Goal: Find specific page/section: Find specific page/section

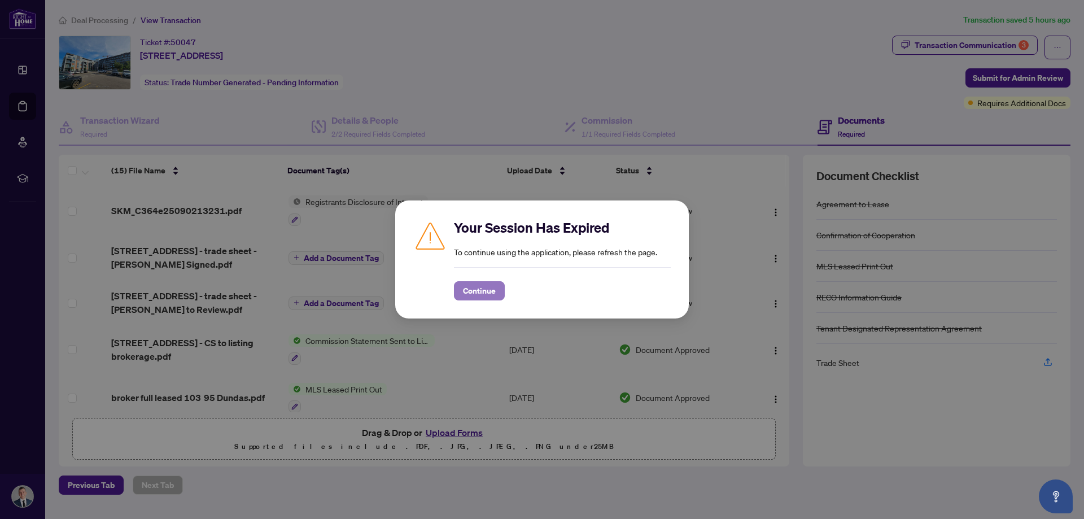
click at [476, 290] on span "Continue" at bounding box center [479, 291] width 33 height 18
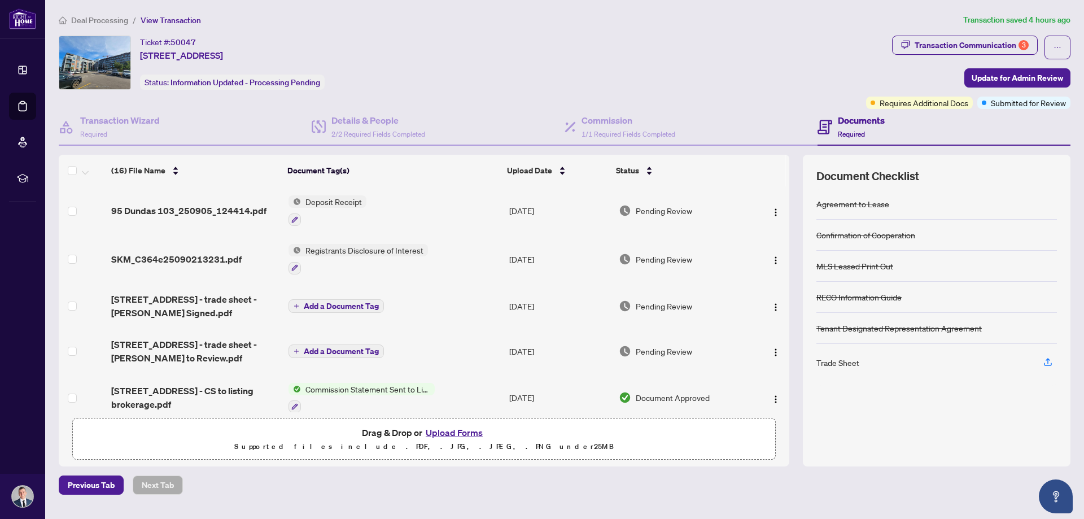
click at [105, 17] on span "Deal Processing" at bounding box center [99, 20] width 57 height 10
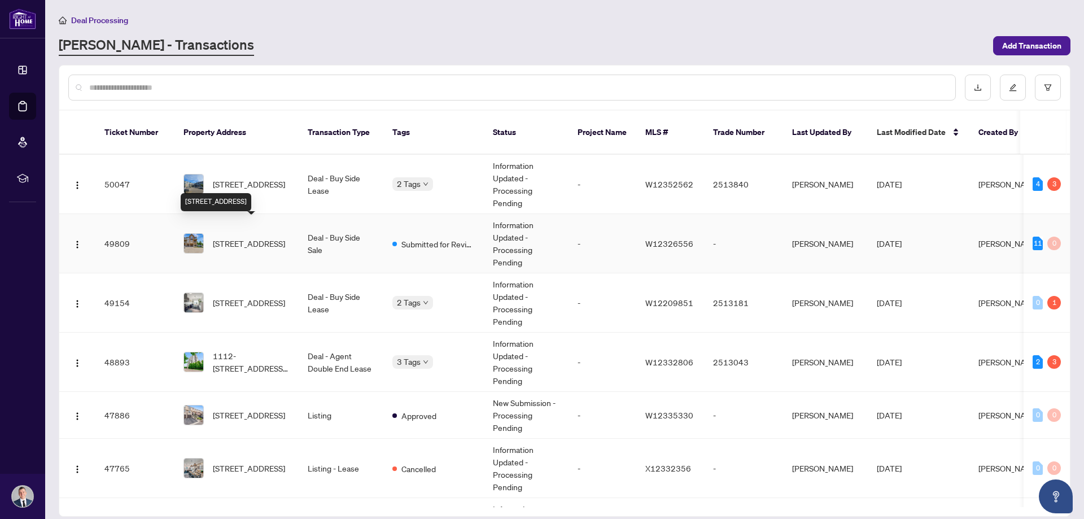
click at [227, 237] on span "[STREET_ADDRESS]" at bounding box center [249, 243] width 72 height 12
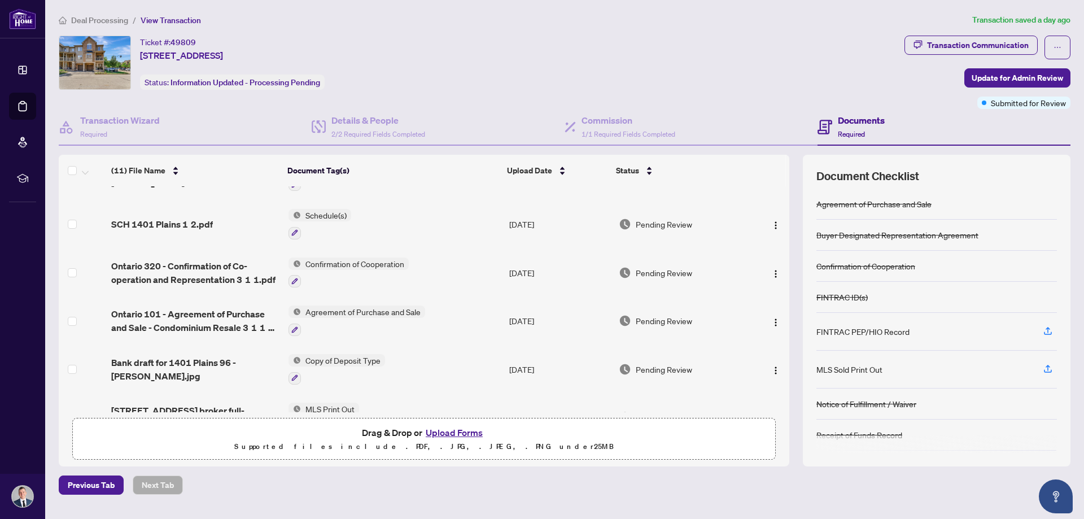
scroll to position [308, 0]
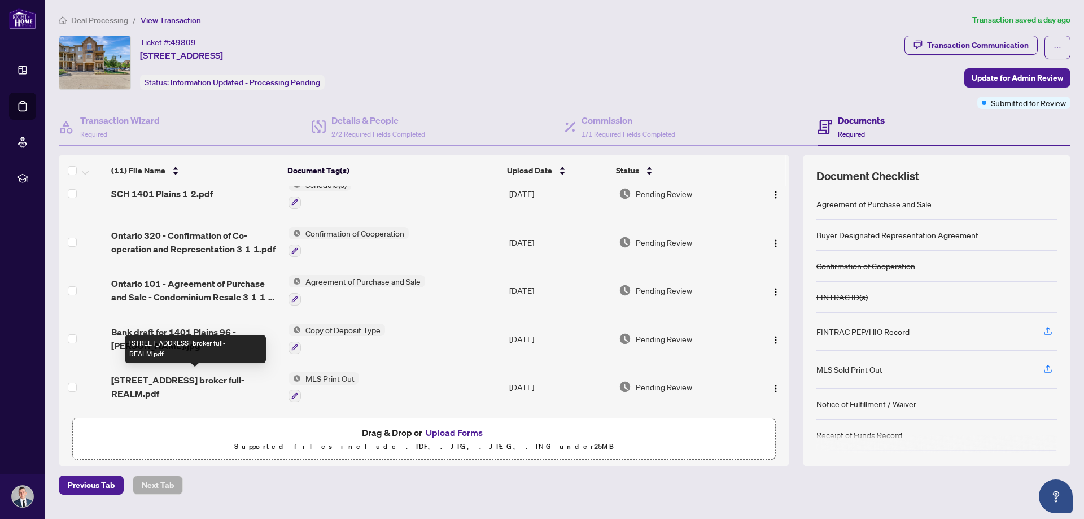
click at [149, 381] on span "1401 Plains Rd E 96 broker full- REALM.pdf" at bounding box center [195, 386] width 168 height 27
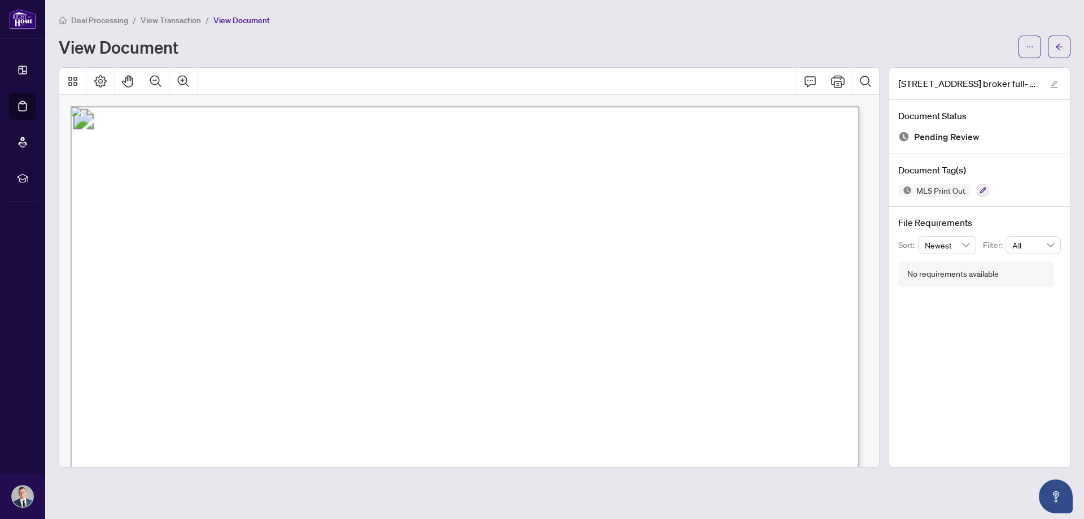
click at [182, 12] on main "Deal Processing / View Transaction / View Document View Document 1401 Plains Rd…" at bounding box center [564, 259] width 1039 height 519
click at [180, 15] on span "View Transaction" at bounding box center [171, 20] width 60 height 10
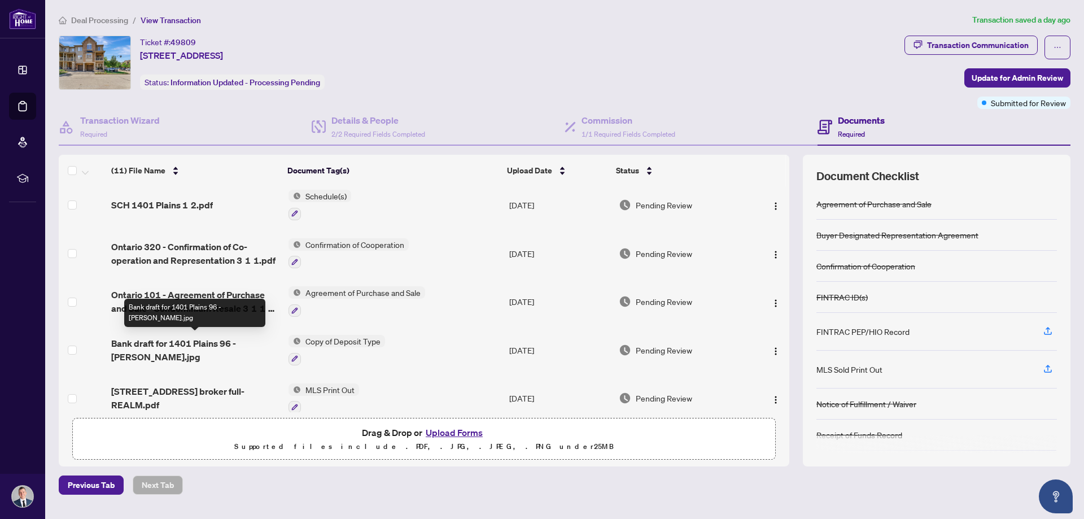
scroll to position [308, 0]
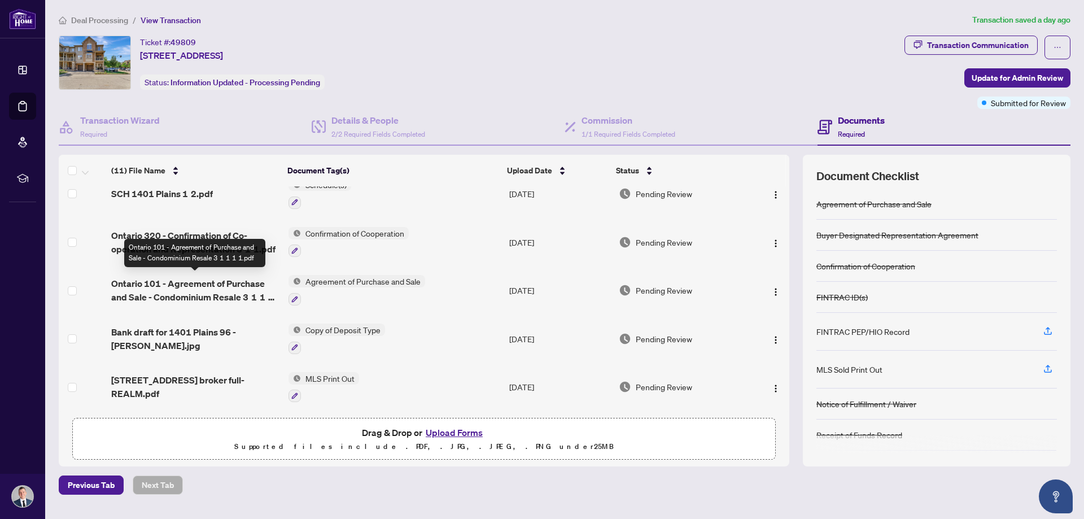
click at [186, 282] on span "Ontario 101 - Agreement of Purchase and Sale - Condominium Resale 3 1 1 1 1.pdf" at bounding box center [195, 290] width 168 height 27
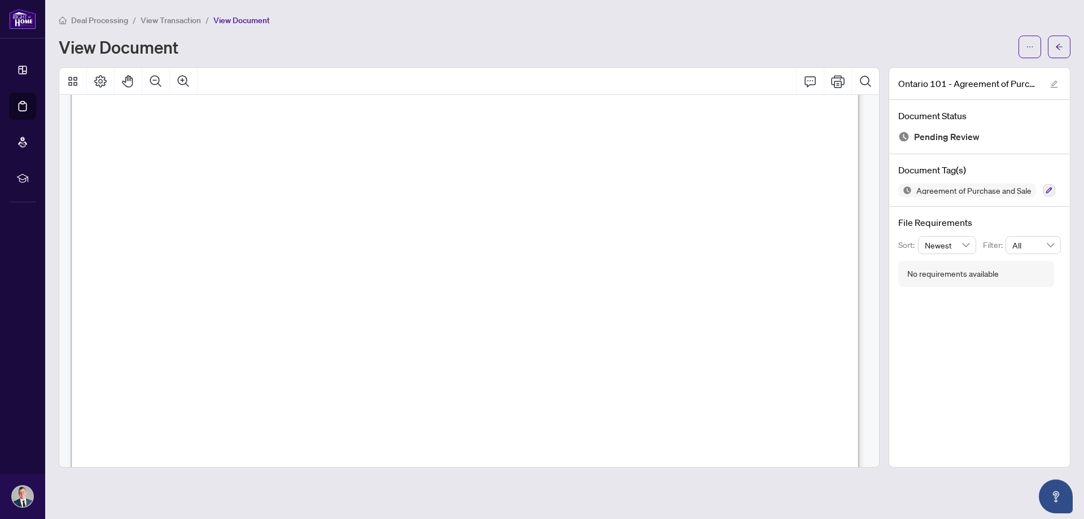
scroll to position [169, 0]
